Goal: Task Accomplishment & Management: Manage account settings

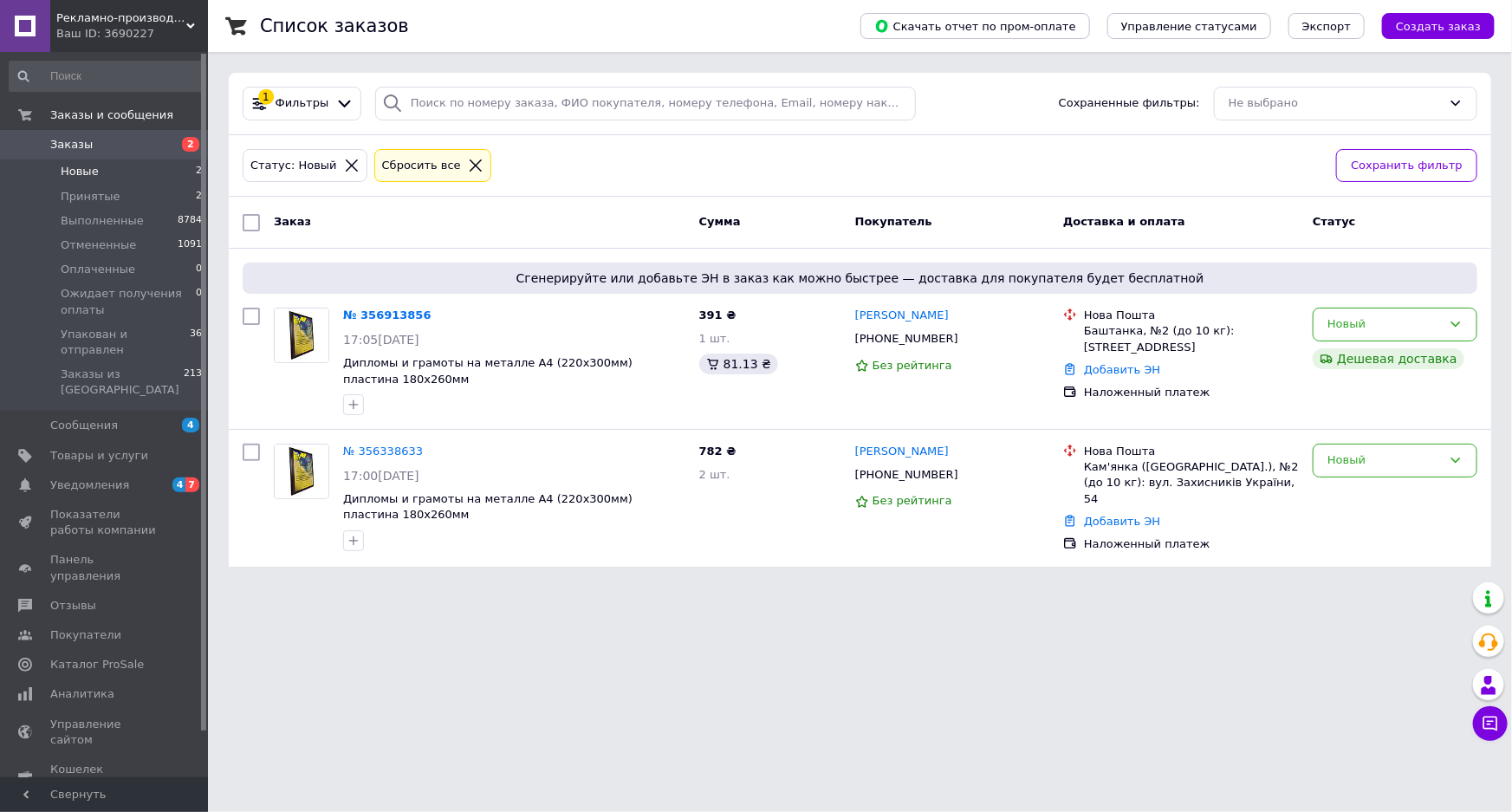
click at [470, 163] on icon at bounding box center [476, 165] width 12 height 12
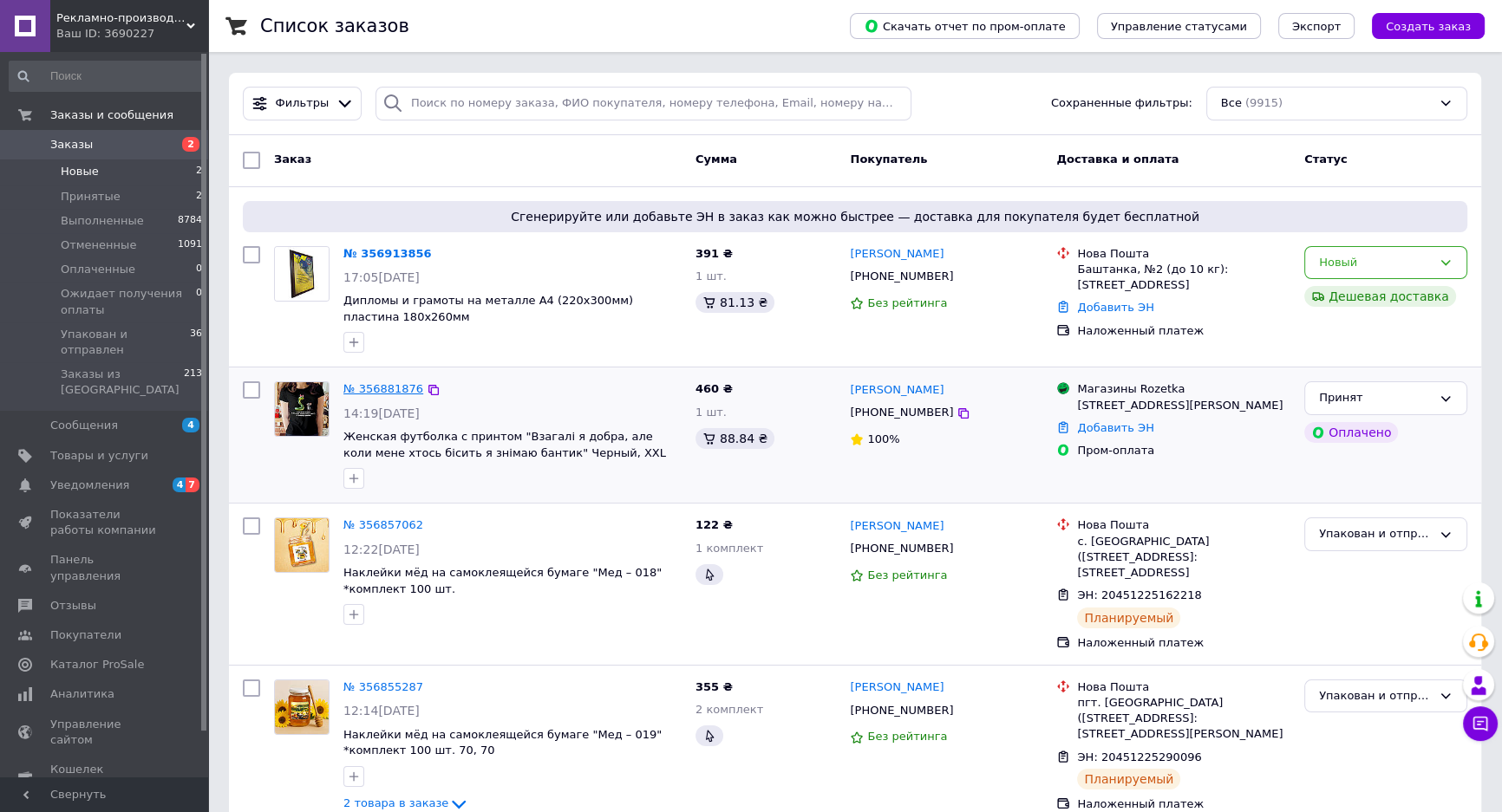
click at [386, 386] on link "№ 356881876" at bounding box center [383, 388] width 80 height 13
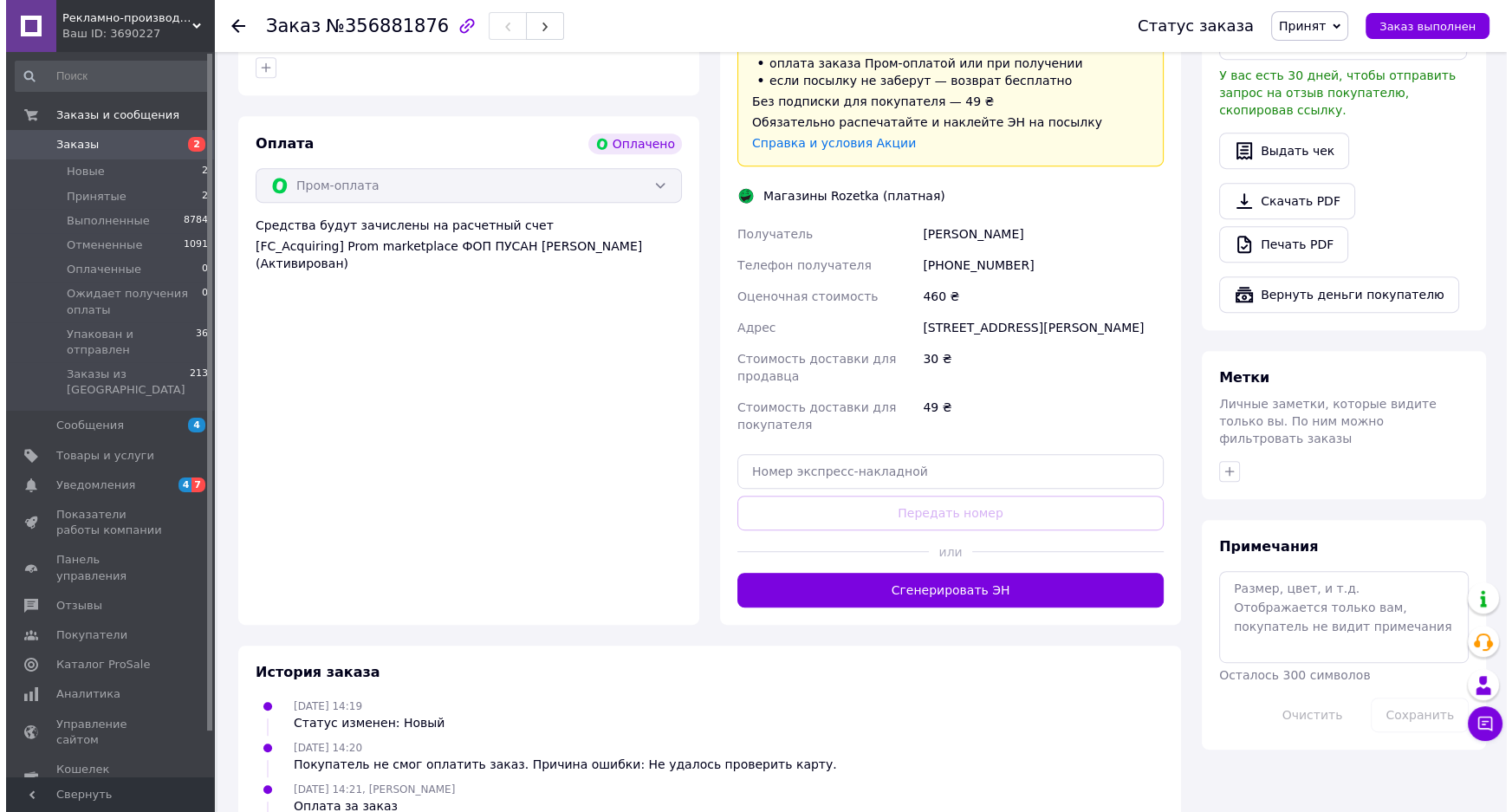
scroll to position [1023, 0]
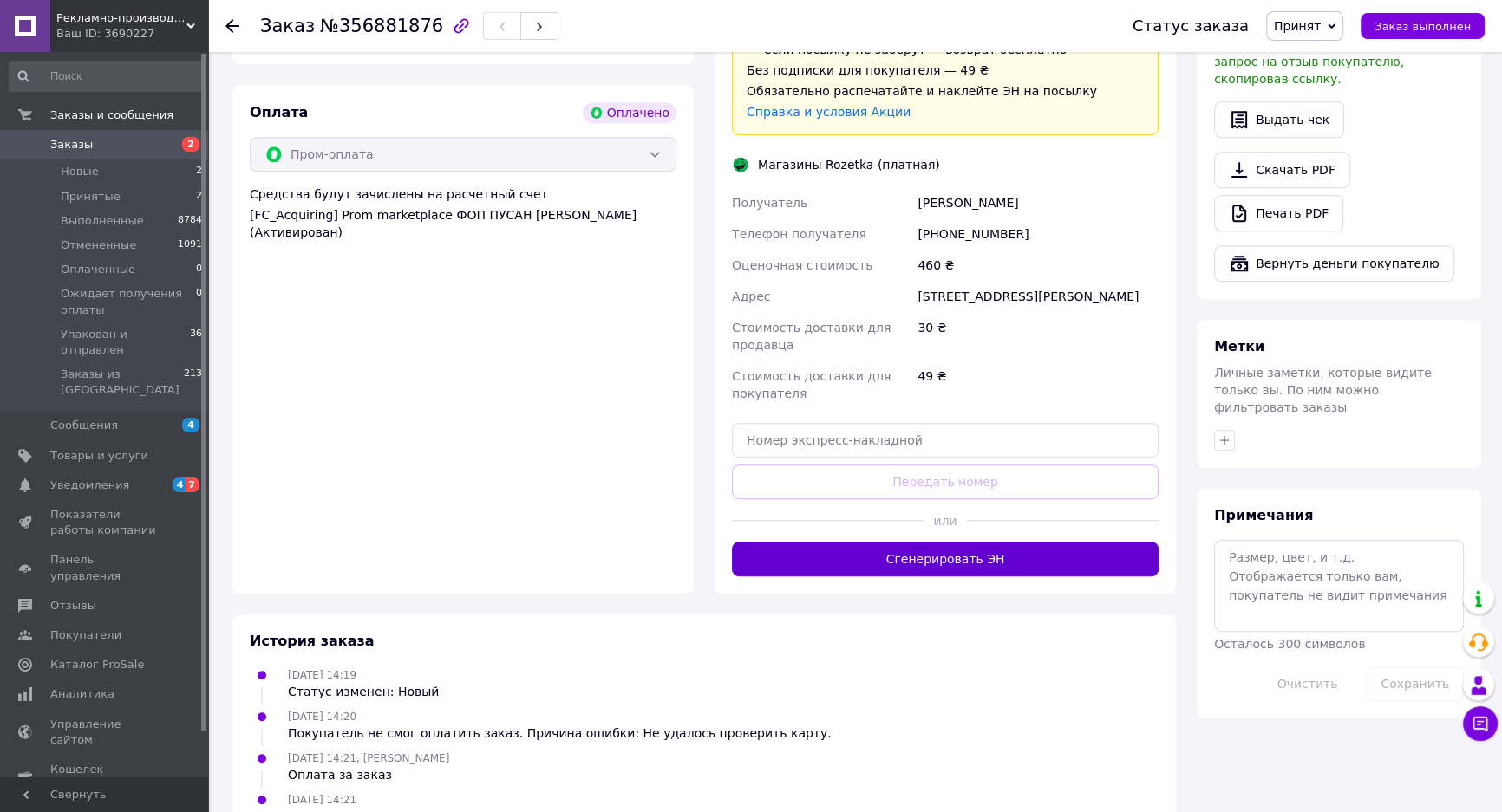
click at [953, 541] on button "Сгенерировать ЭН" at bounding box center [946, 558] width 427 height 35
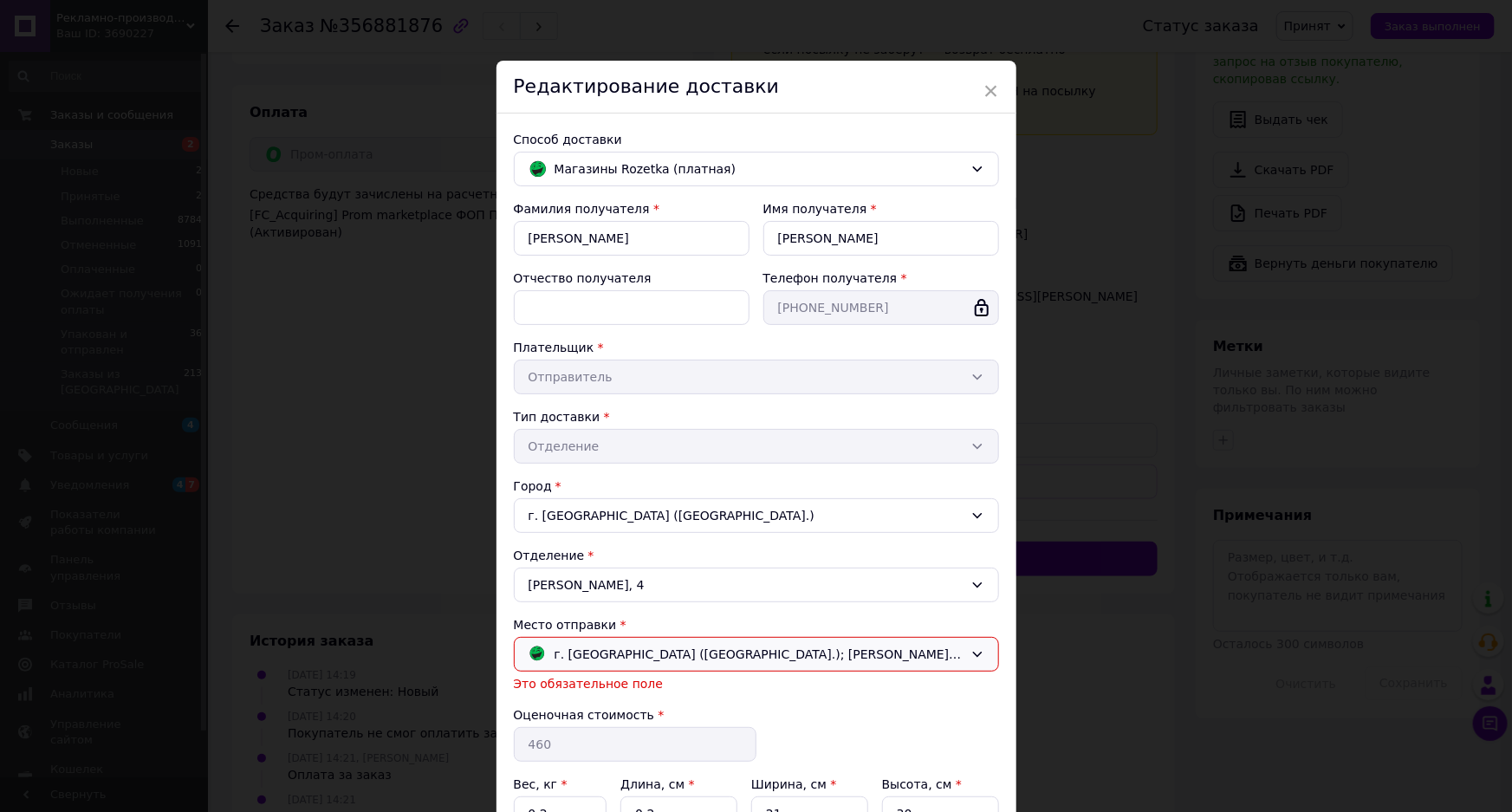
click at [701, 656] on span "г. [GEOGRAPHIC_DATA] ([GEOGRAPHIC_DATA].); [PERSON_NAME][STREET_ADDRESS]" at bounding box center [759, 654] width 409 height 19
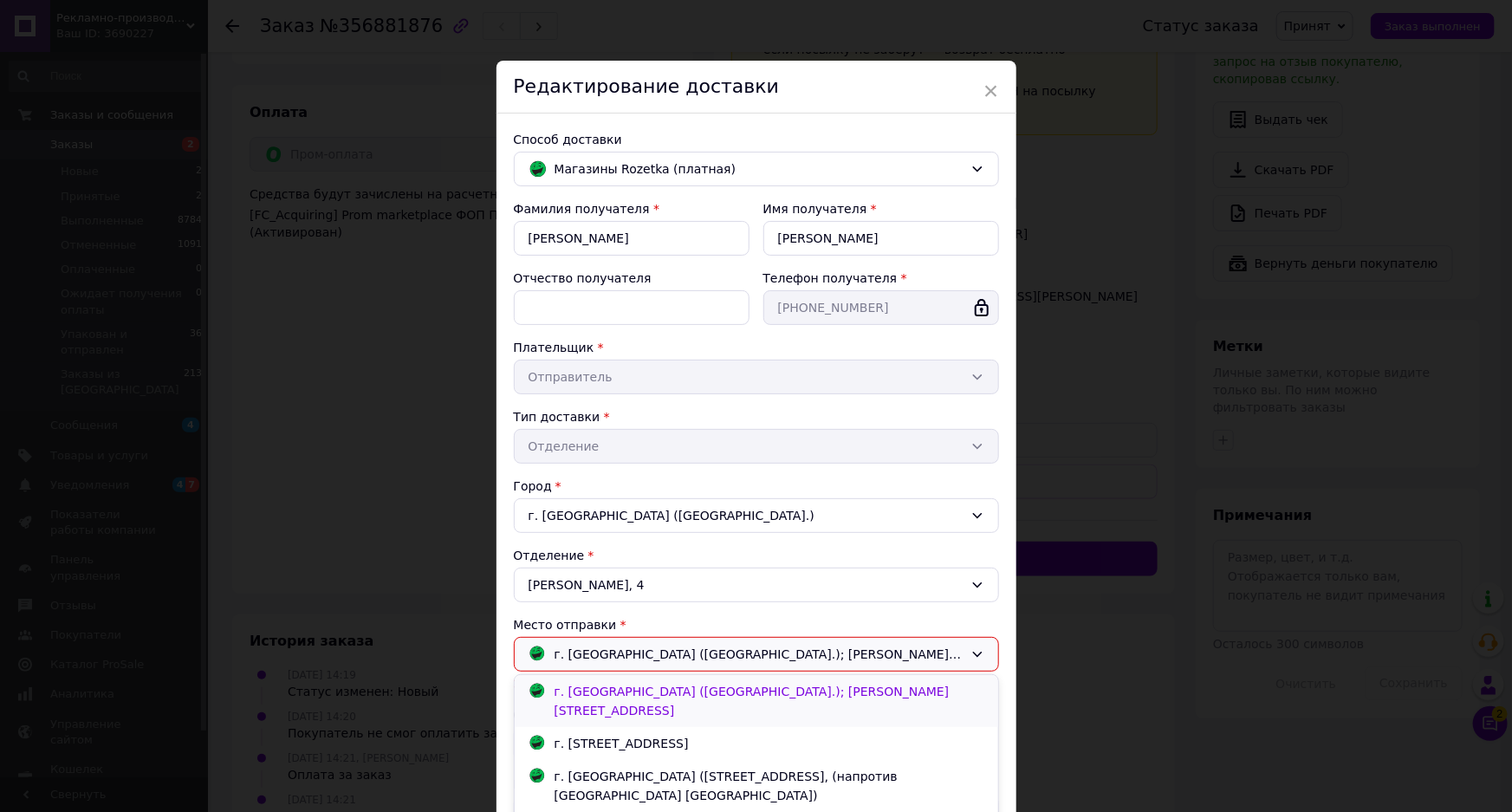
click at [701, 693] on span "г. [GEOGRAPHIC_DATA] ([GEOGRAPHIC_DATA].); [PERSON_NAME][STREET_ADDRESS]" at bounding box center [753, 700] width 395 height 33
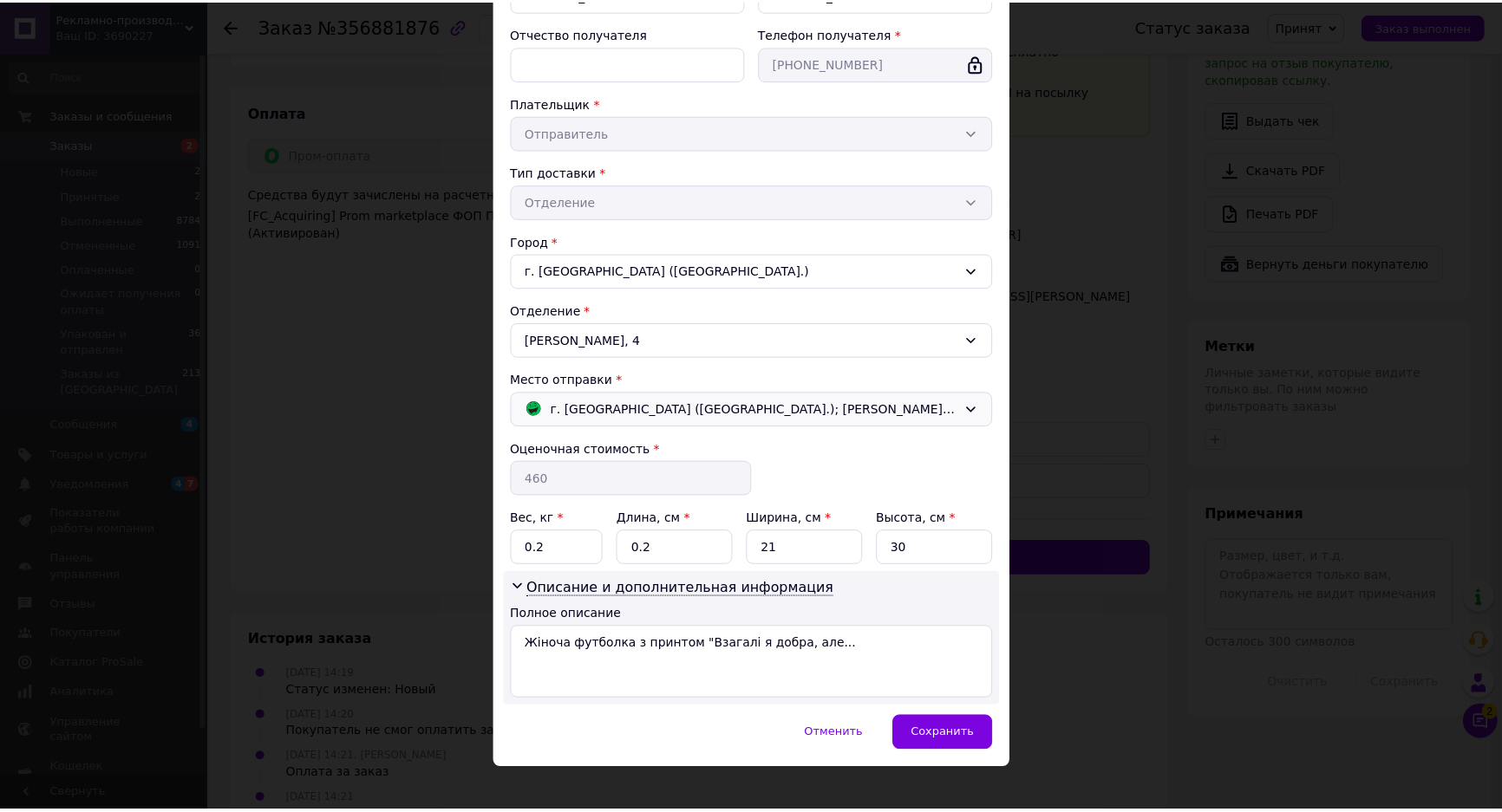
scroll to position [260, 0]
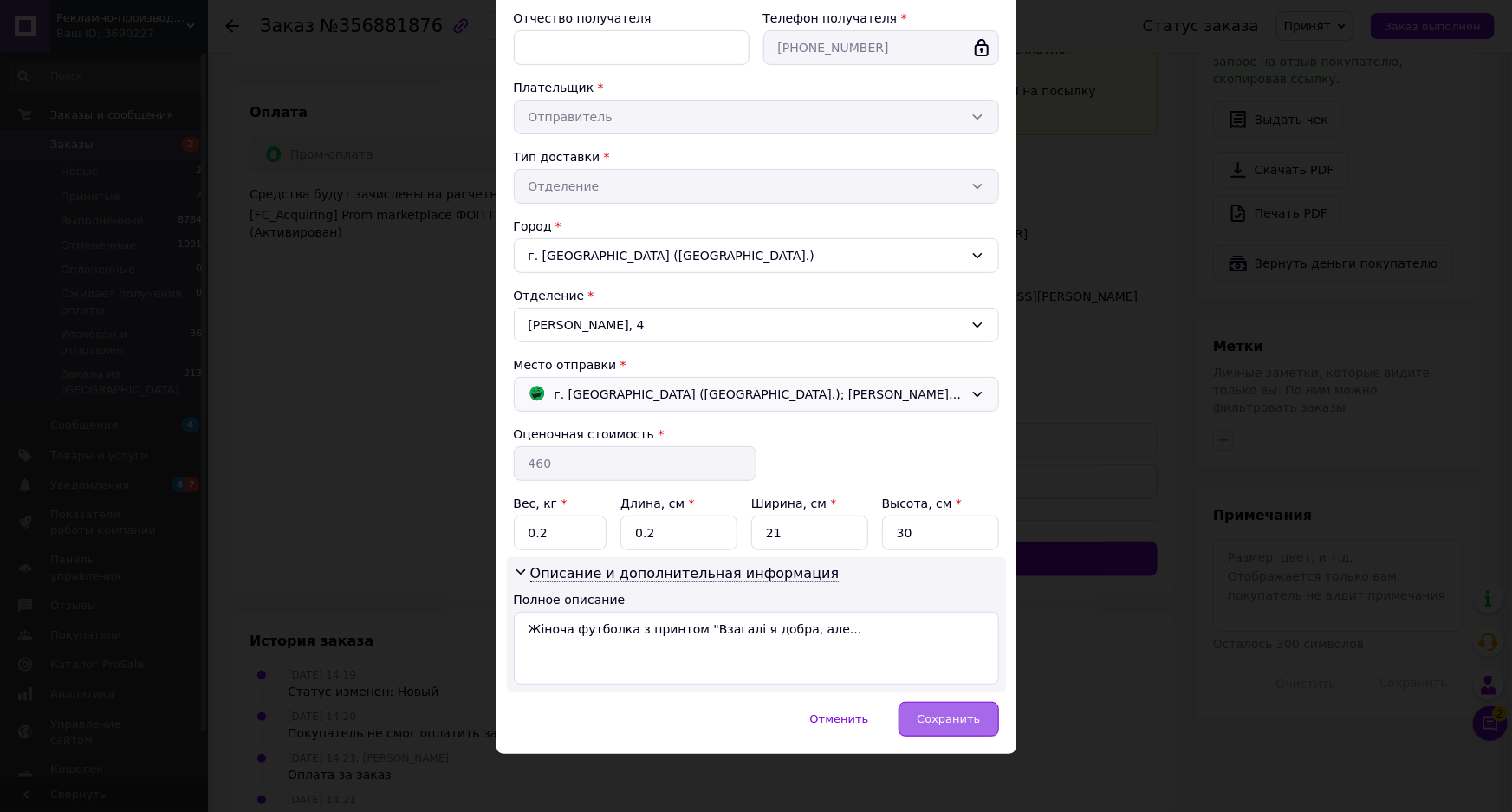
click at [958, 712] on span "Сохранить" at bounding box center [948, 718] width 63 height 13
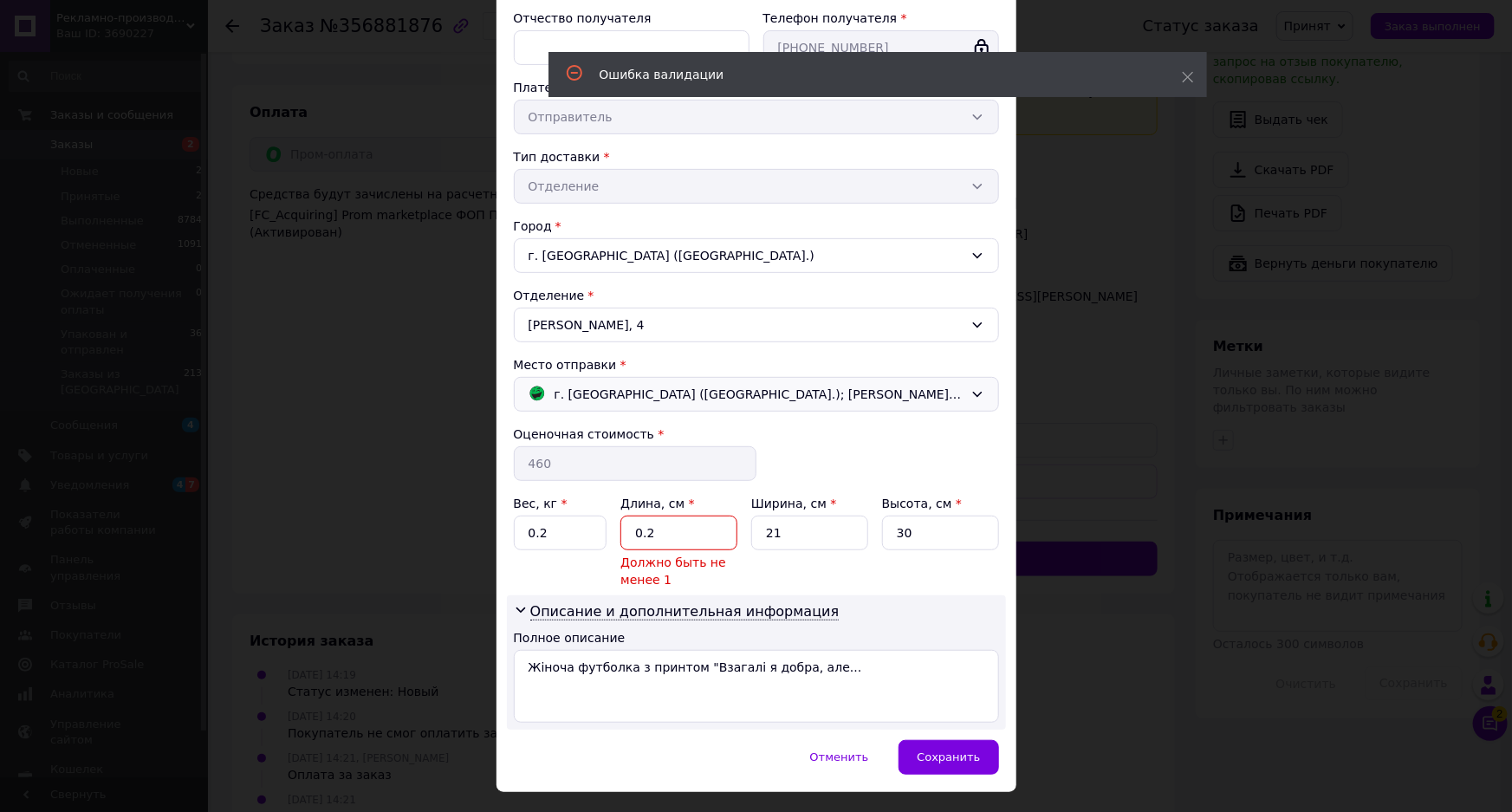
drag, startPoint x: 671, startPoint y: 538, endPoint x: 593, endPoint y: 538, distance: 78.0
click at [593, 538] on div "Вес, кг * 0.2 Длина, см * 0.2 Должно быть не менее 1 Ширина, см * 21 Высота, см…" at bounding box center [756, 541] width 485 height 94
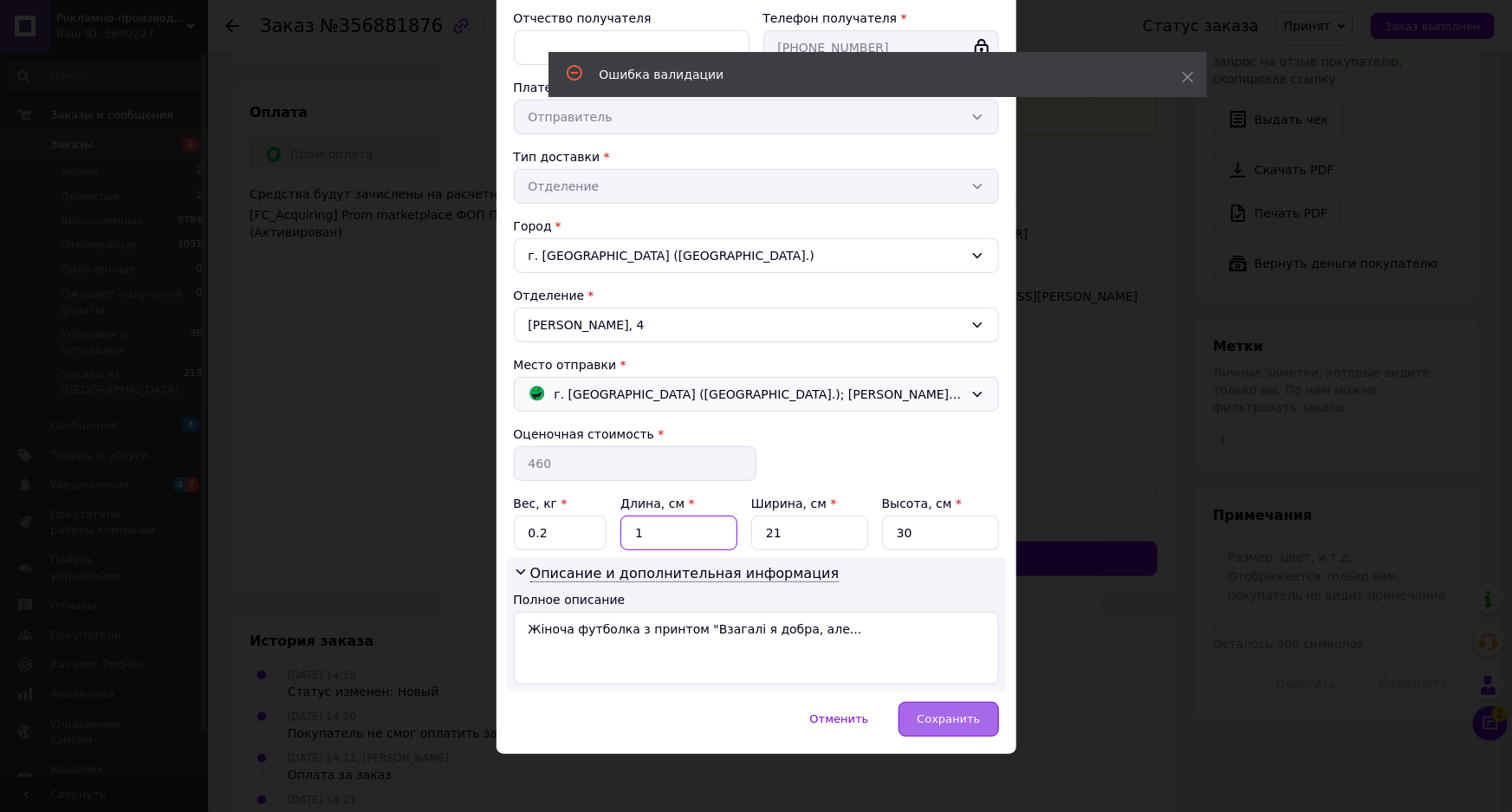
type input "1"
click at [945, 723] on span "Сохранить" at bounding box center [948, 718] width 63 height 13
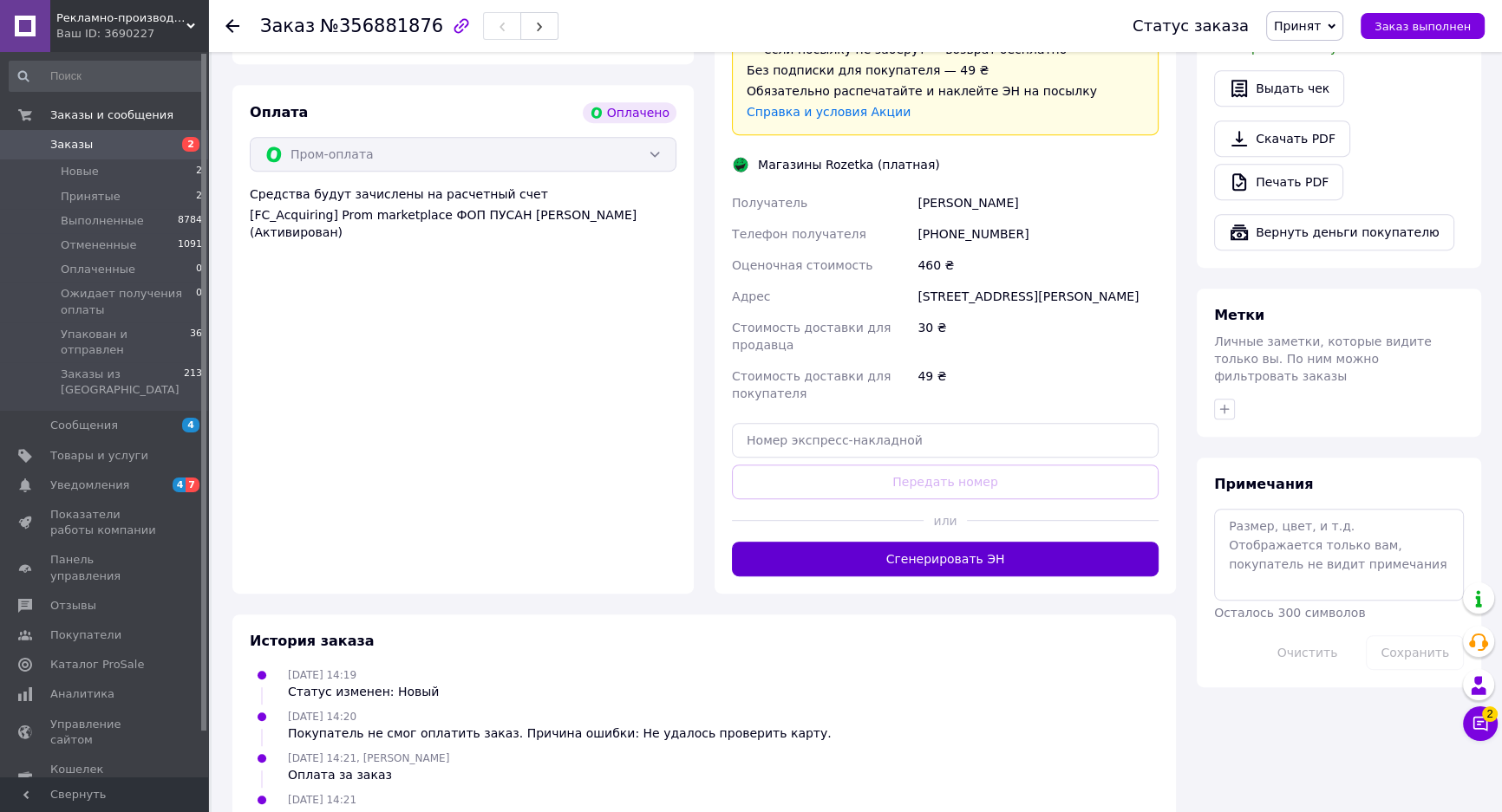
click at [946, 541] on button "Сгенерировать ЭН" at bounding box center [946, 558] width 427 height 35
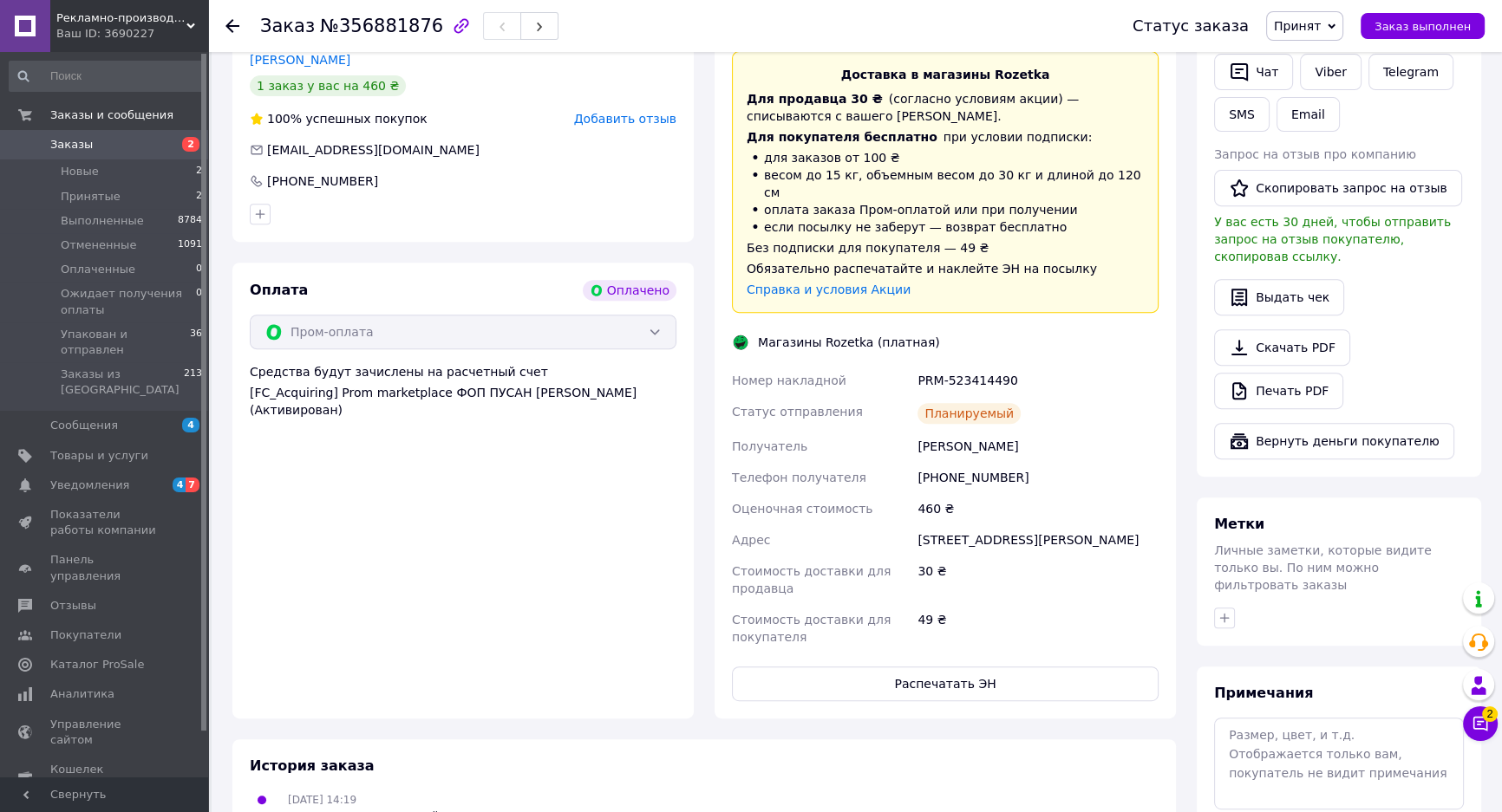
scroll to position [945, 0]
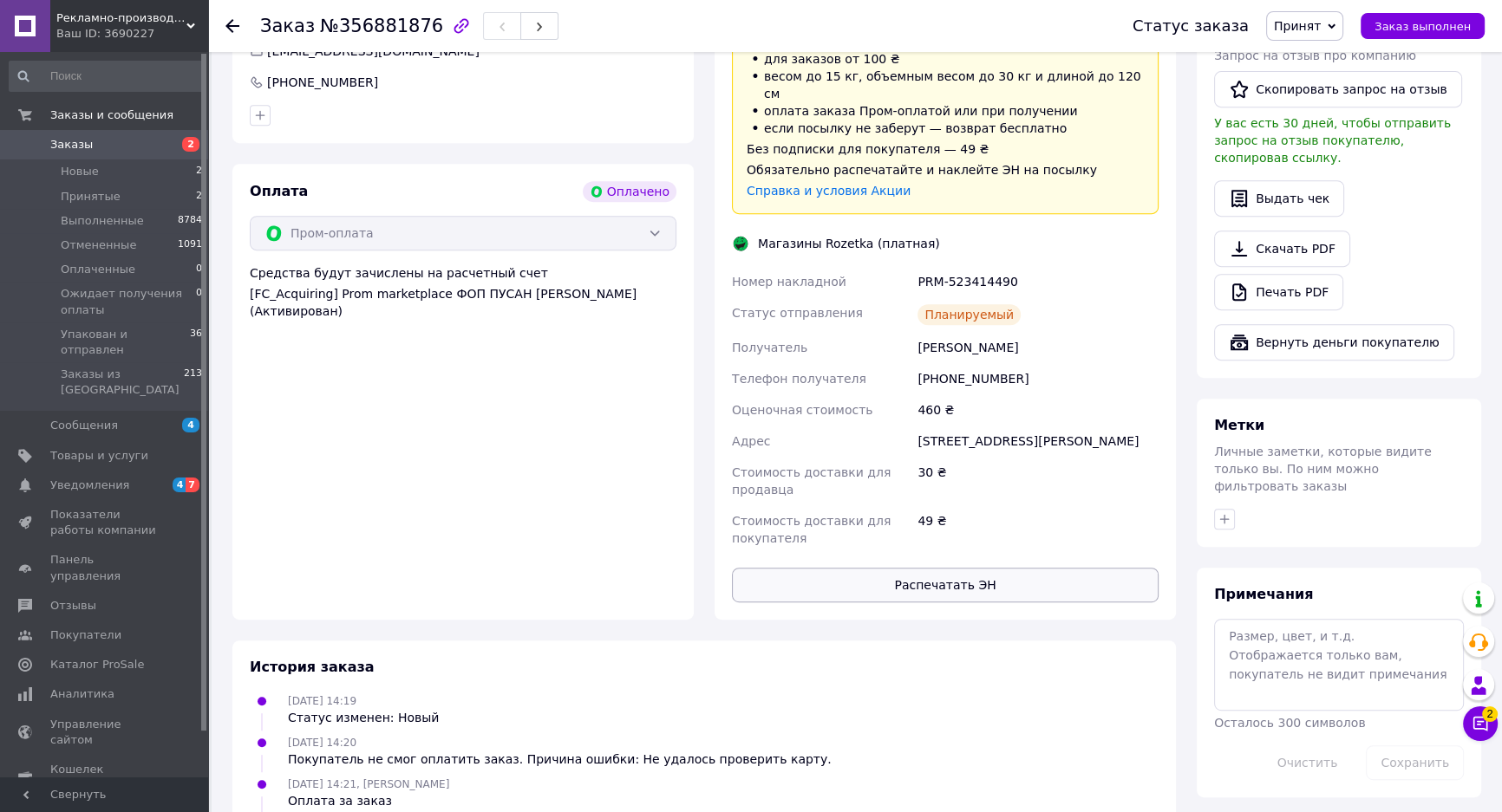
click at [946, 569] on button "Распечатать ЭН" at bounding box center [946, 585] width 427 height 35
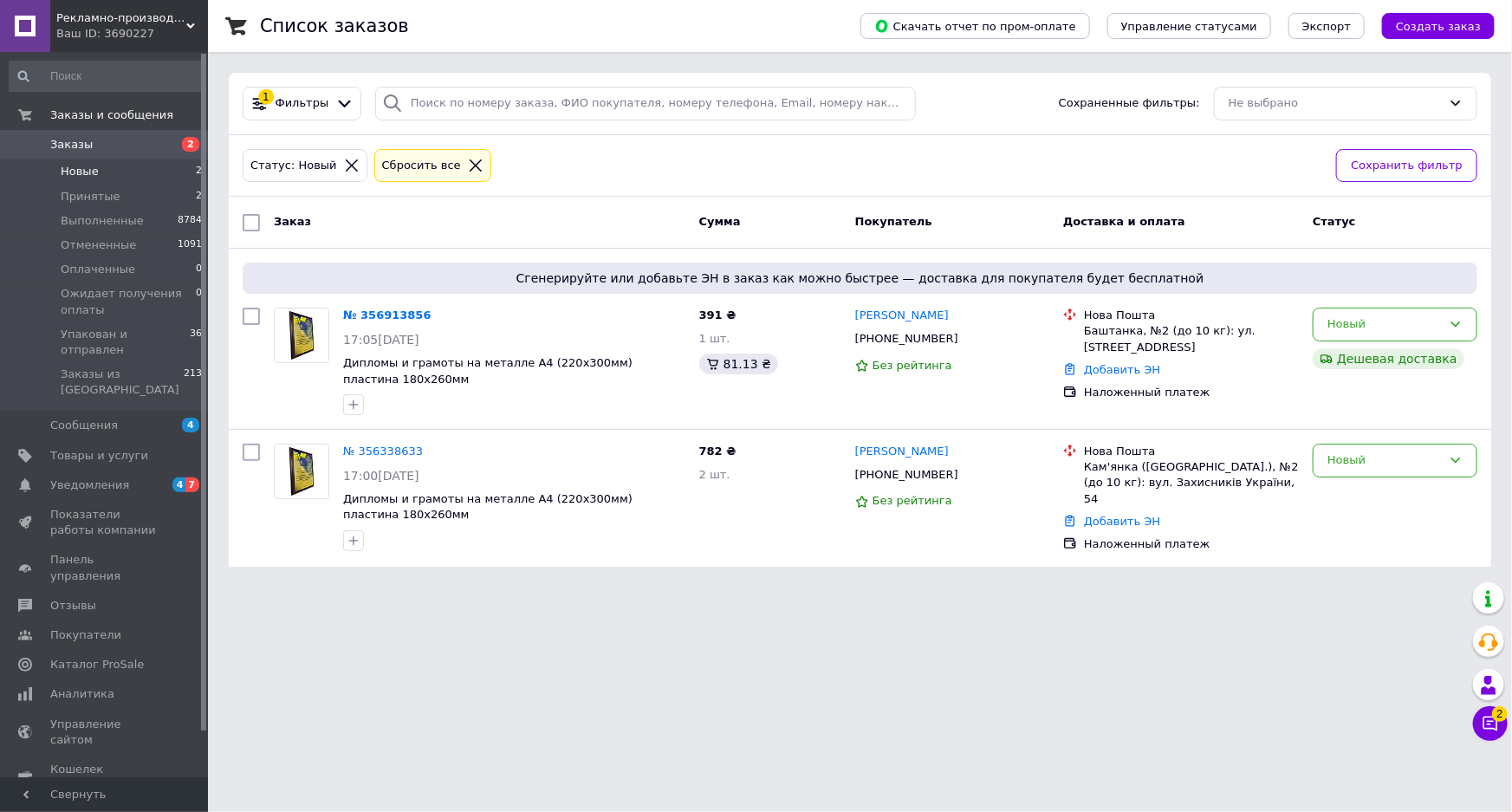
click at [450, 157] on div "Сбросить все" at bounding box center [434, 166] width 109 height 18
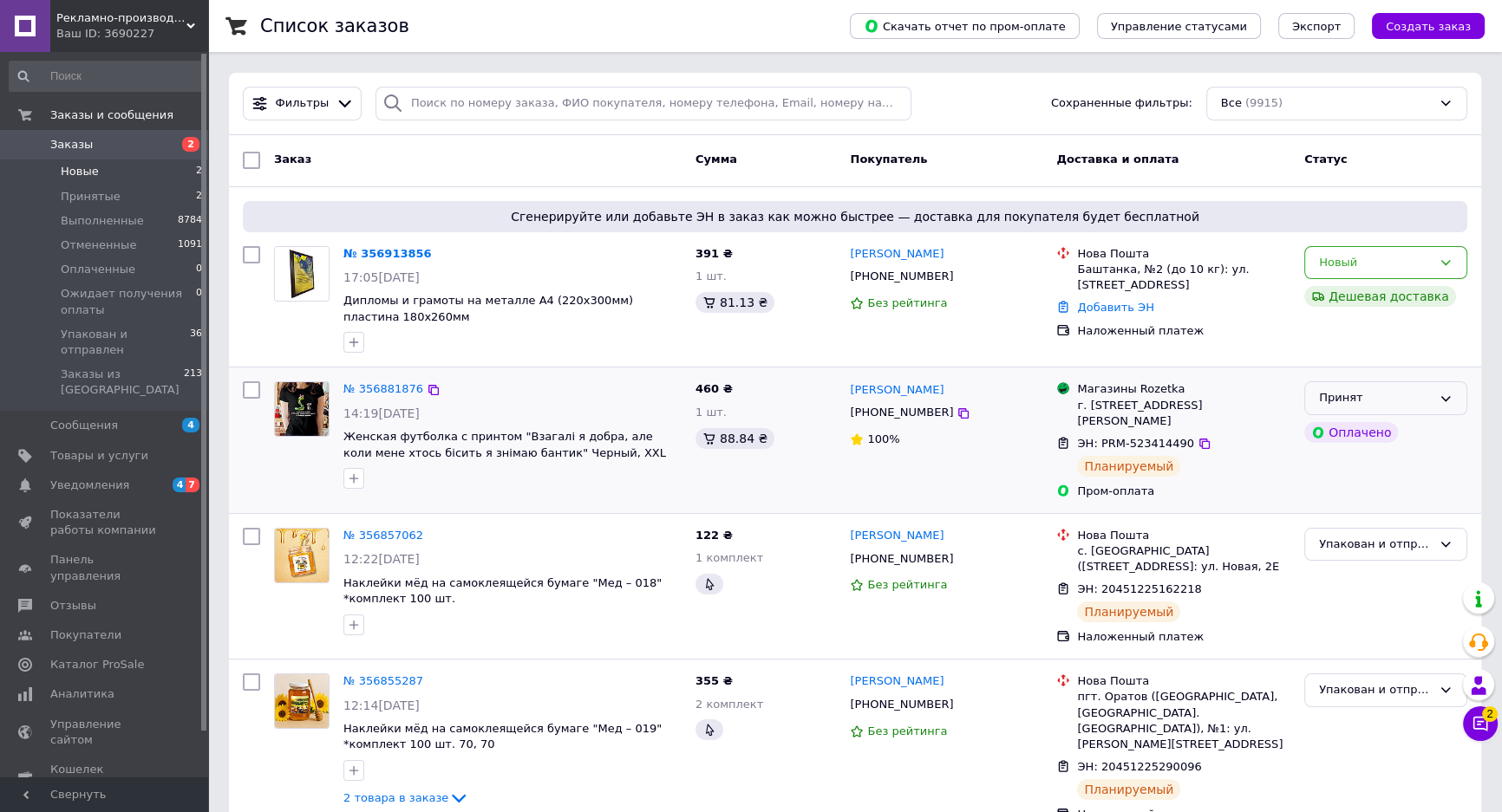
click at [1434, 400] on div "Принят" at bounding box center [1385, 398] width 163 height 34
click at [1364, 553] on li "Упакован и отправлен" at bounding box center [1385, 547] width 161 height 32
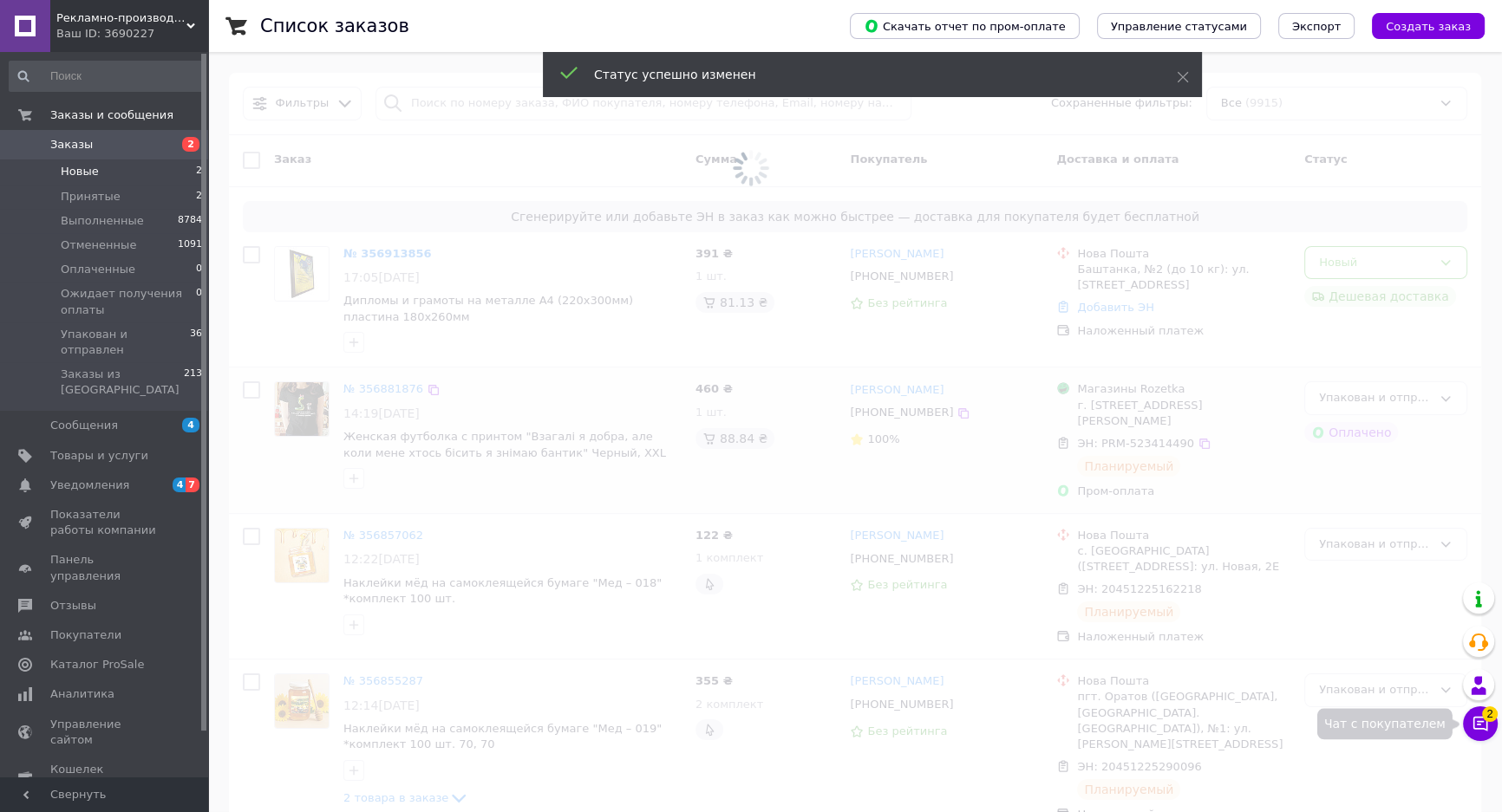
click at [1481, 721] on icon at bounding box center [1480, 724] width 15 height 15
